Goal: Task Accomplishment & Management: Use online tool/utility

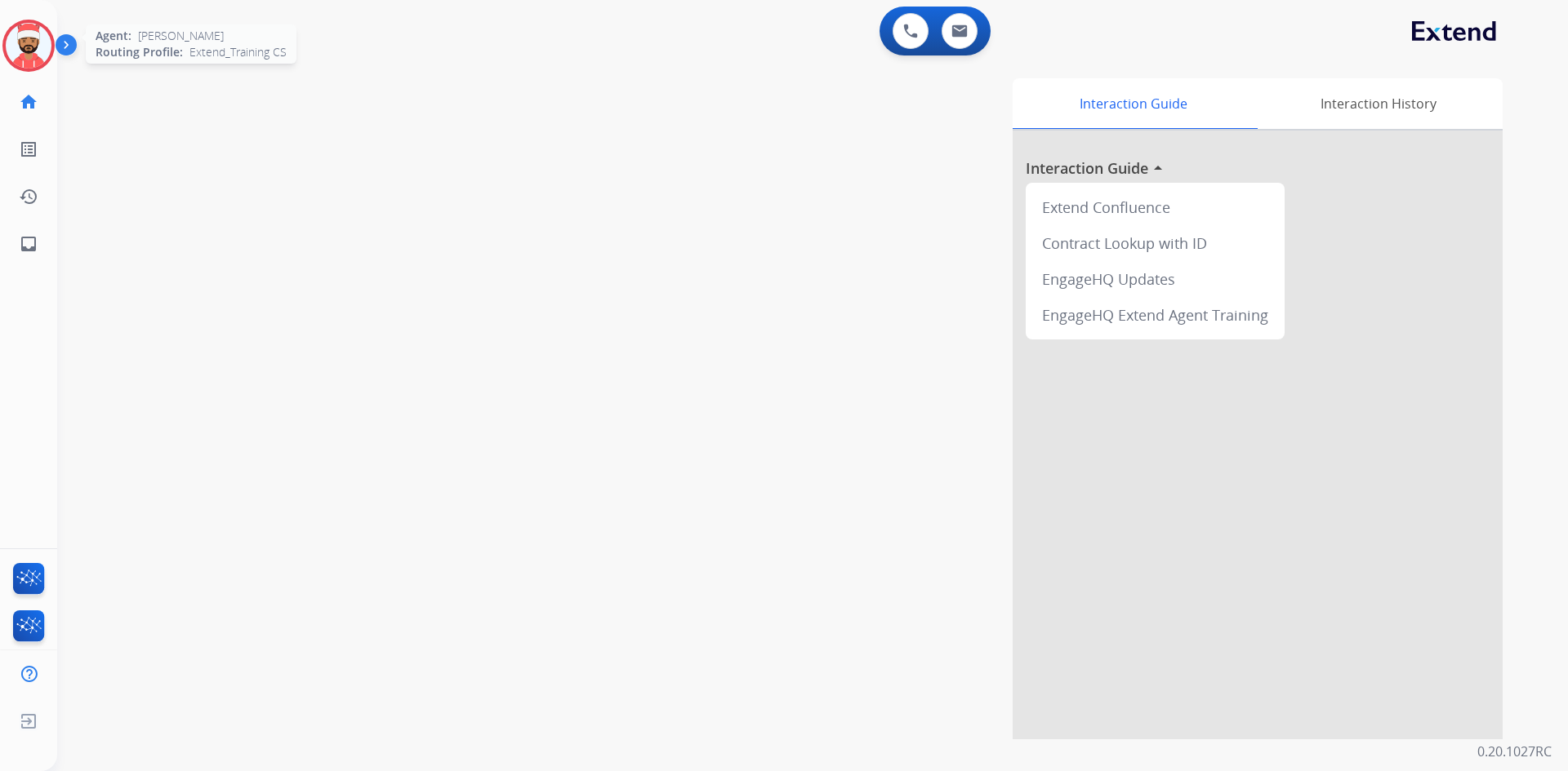
click at [29, 41] on img at bounding box center [29, 46] width 46 height 46
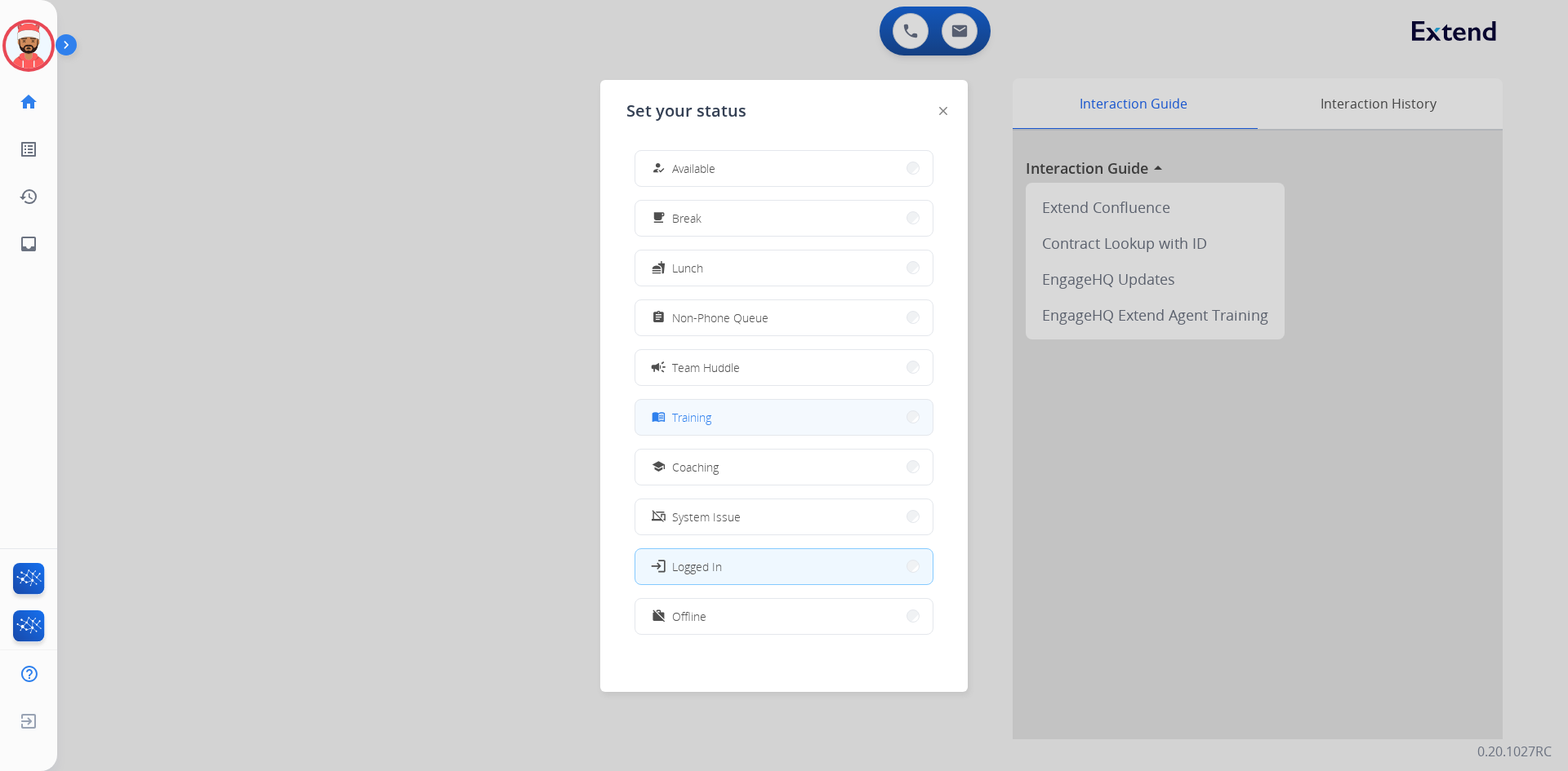
click at [686, 424] on span "Training" at bounding box center [692, 417] width 39 height 18
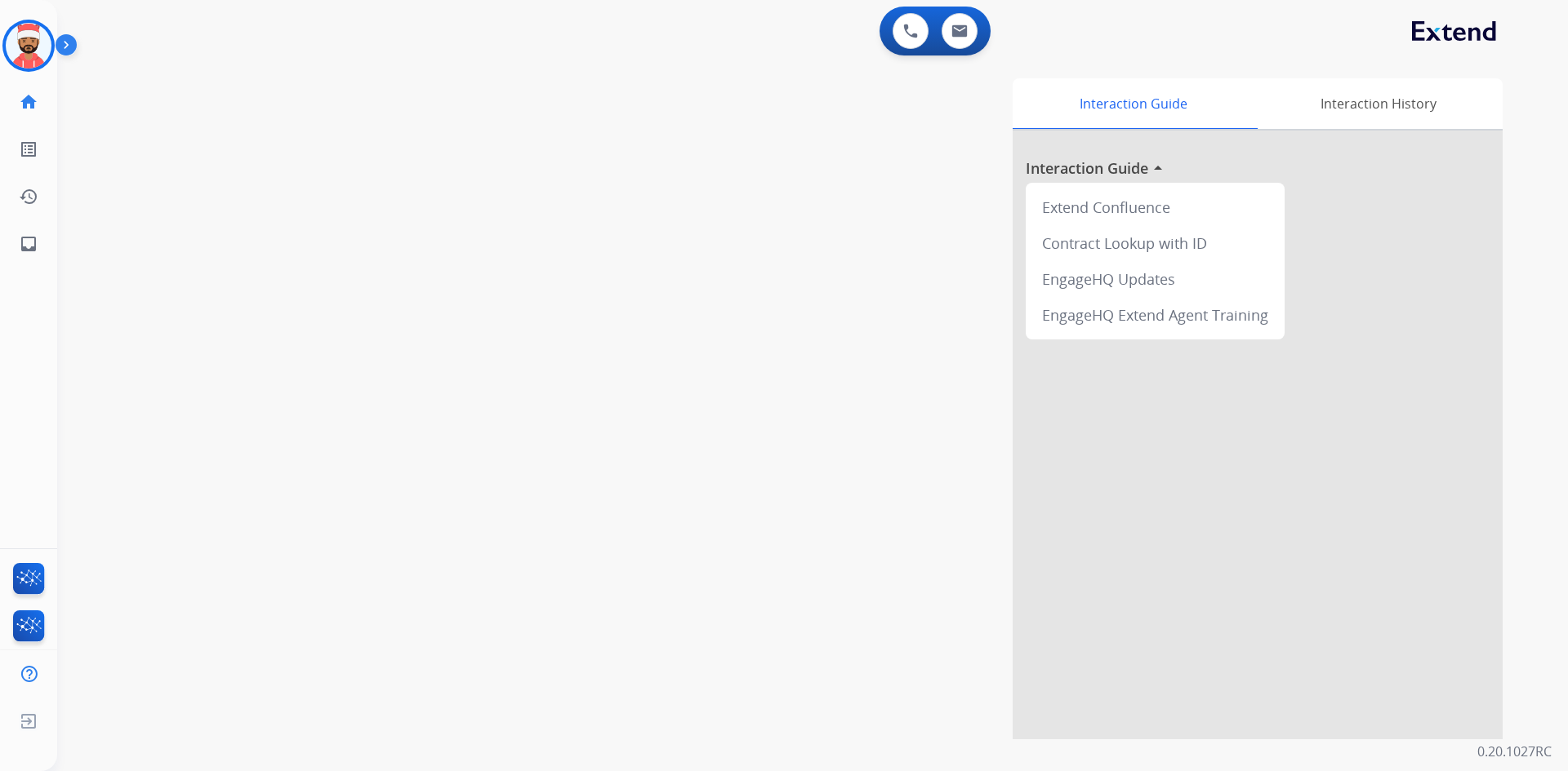
drag, startPoint x: 584, startPoint y: 403, endPoint x: 566, endPoint y: 396, distance: 19.3
click at [584, 399] on div "Interaction Guide Interaction History Interaction Guide arrow_drop_up Extend Co…" at bounding box center [1021, 410] width 962 height 662
